Goal: Task Accomplishment & Management: Manage account settings

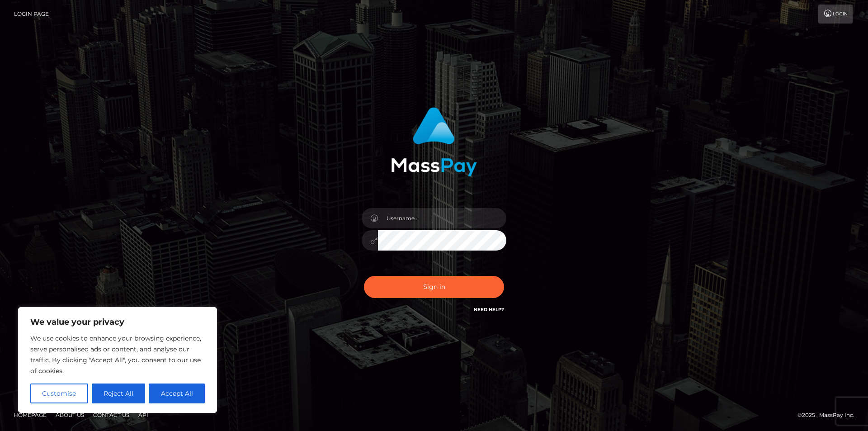
drag, startPoint x: 180, startPoint y: 388, endPoint x: 221, endPoint y: 335, distance: 67.3
click at [180, 388] on button "Accept All" at bounding box center [177, 394] width 56 height 20
checkbox input "true"
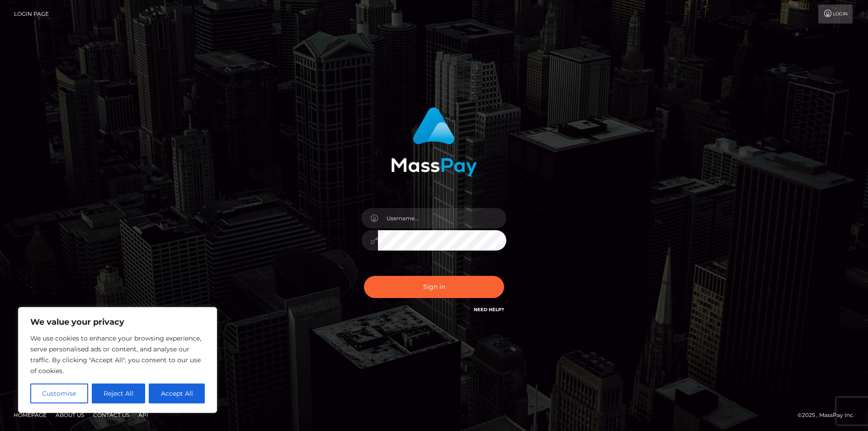
checkbox input "true"
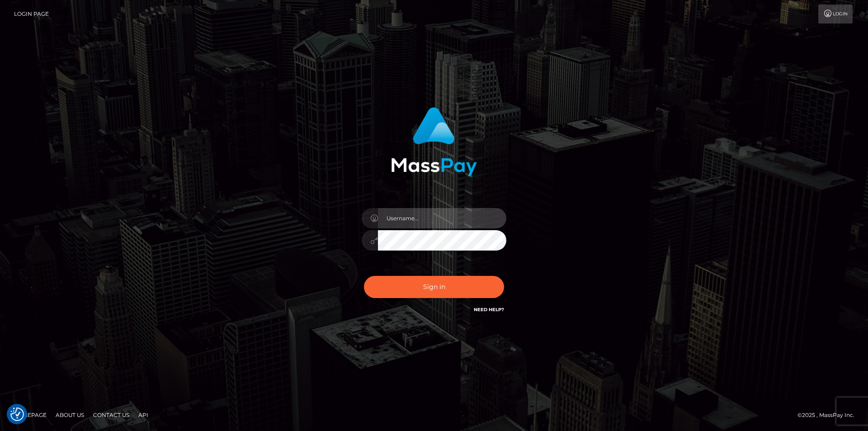
click at [395, 220] on input "text" at bounding box center [442, 218] width 128 height 20
type input "[EMAIL_ADDRESS][DOMAIN_NAME]"
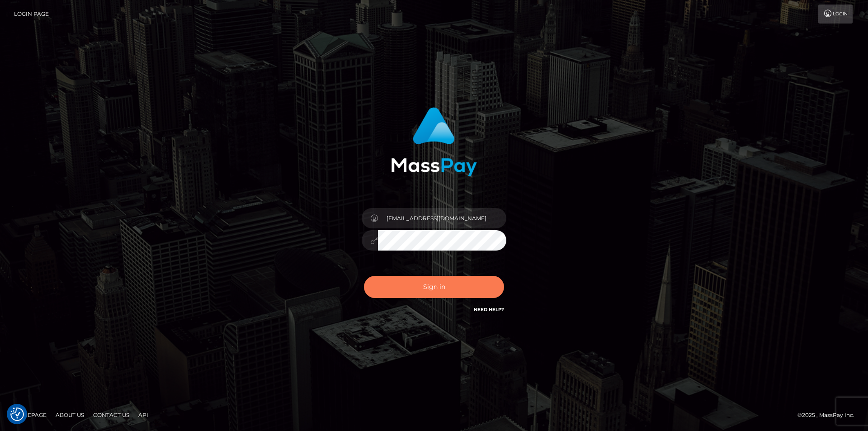
click at [457, 288] on button "Sign in" at bounding box center [434, 287] width 140 height 22
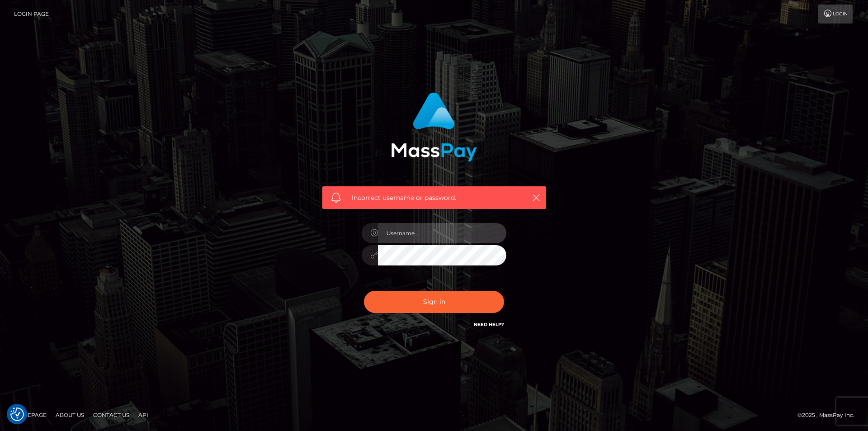
click at [432, 242] on input "text" at bounding box center [442, 233] width 128 height 20
type input "[EMAIL_ADDRESS][DOMAIN_NAME]"
click at [368, 254] on div at bounding box center [370, 255] width 16 height 20
click at [364, 291] on button "Sign in" at bounding box center [434, 302] width 140 height 22
click at [479, 326] on link "Need Help?" at bounding box center [489, 325] width 30 height 6
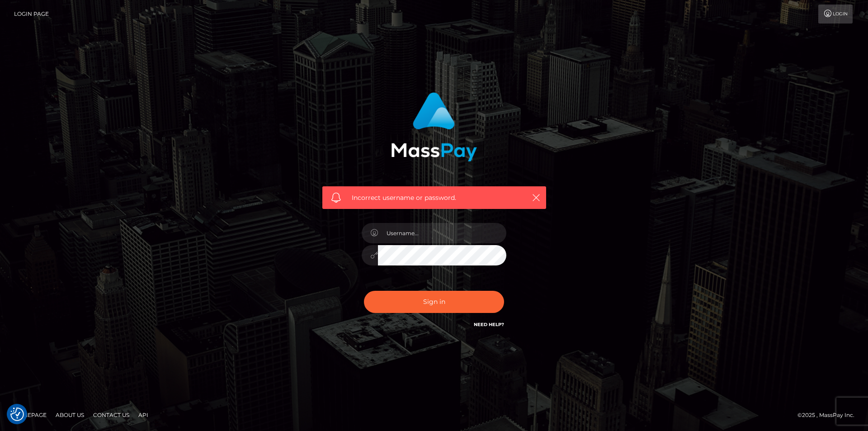
click at [487, 327] on link "Need Help?" at bounding box center [489, 325] width 30 height 6
click at [490, 323] on link "Need Help?" at bounding box center [489, 325] width 30 height 6
click at [839, 18] on link "Login" at bounding box center [836, 14] width 34 height 19
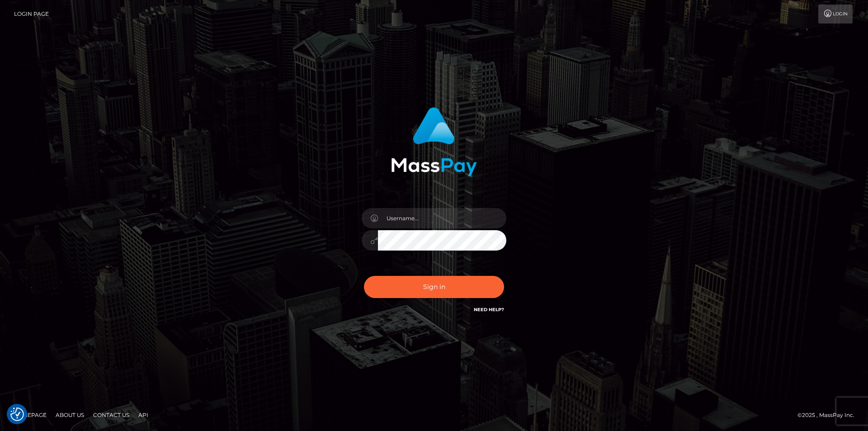
click at [482, 311] on link "Need Help?" at bounding box center [489, 310] width 30 height 6
click at [498, 309] on link "Need Help?" at bounding box center [489, 310] width 30 height 6
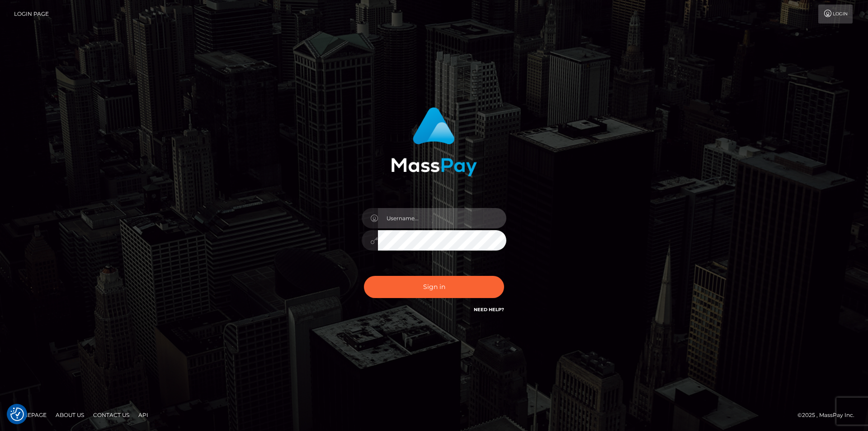
click at [427, 221] on input "text" at bounding box center [442, 218] width 128 height 20
click at [670, 157] on div "Sign in" at bounding box center [434, 215] width 516 height 230
click at [673, 156] on div "Sign in" at bounding box center [434, 215] width 516 height 230
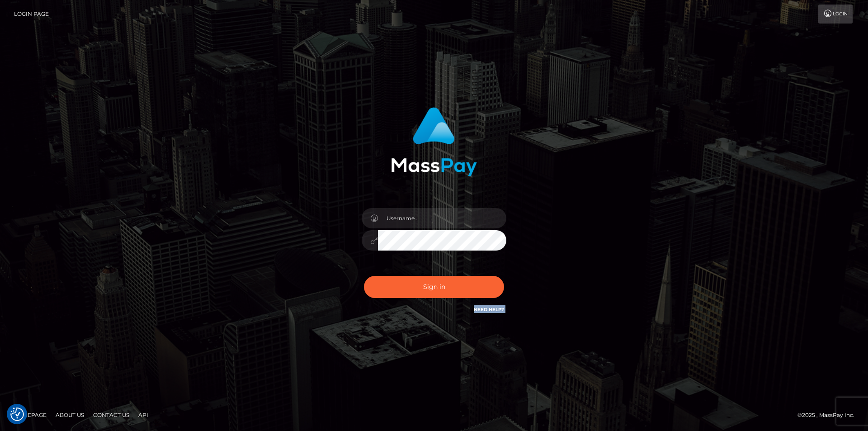
click at [42, 15] on link "Login Page" at bounding box center [31, 14] width 35 height 19
